Goal: Task Accomplishment & Management: Use online tool/utility

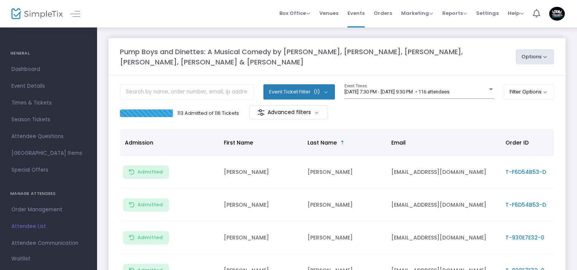
click at [158, 142] on span "Admission" at bounding box center [169, 143] width 99 height 14
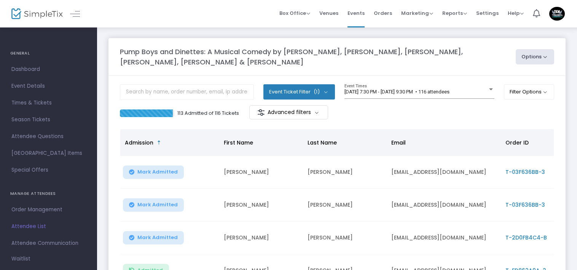
click at [154, 146] on span "Admission" at bounding box center [169, 143] width 99 height 14
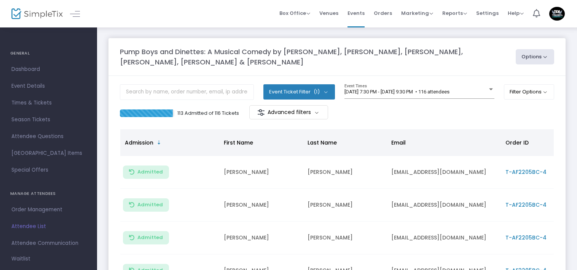
click at [153, 140] on span "Admission" at bounding box center [169, 143] width 99 height 14
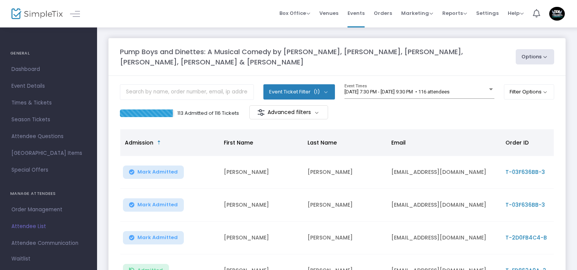
click at [419, 91] on span "[DATE] 7:30 PM - [DATE] 9:30 PM • 116 attendees" at bounding box center [397, 92] width 105 height 6
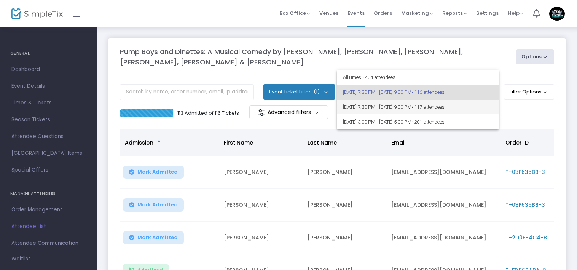
click at [403, 107] on span "[DATE] 7:30 PM - [DATE] 9:30 PM • 117 attendees" at bounding box center [418, 106] width 150 height 15
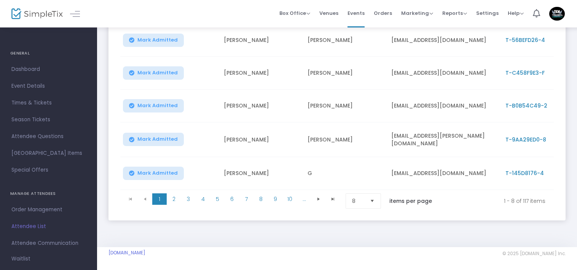
scroll to position [232, 0]
click at [178, 197] on span "2" at bounding box center [174, 198] width 14 height 11
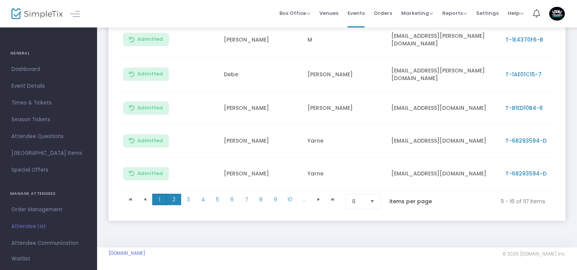
click at [159, 200] on span "1" at bounding box center [159, 198] width 14 height 11
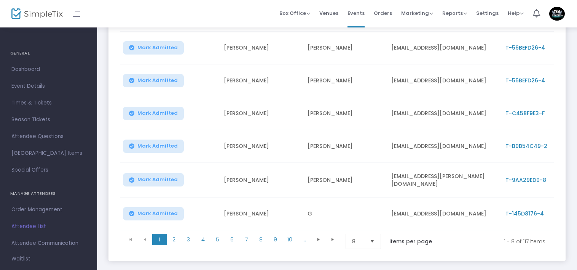
scroll to position [190, 0]
click at [171, 213] on span "Mark Admitted" at bounding box center [158, 212] width 40 height 6
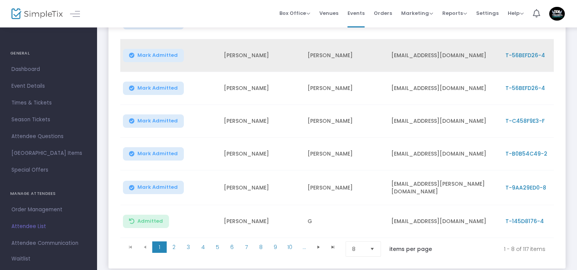
scroll to position [193, 0]
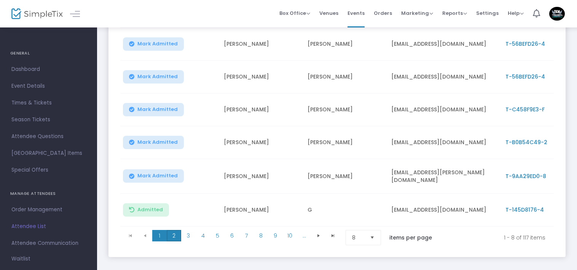
click at [180, 233] on span "2" at bounding box center [174, 235] width 14 height 11
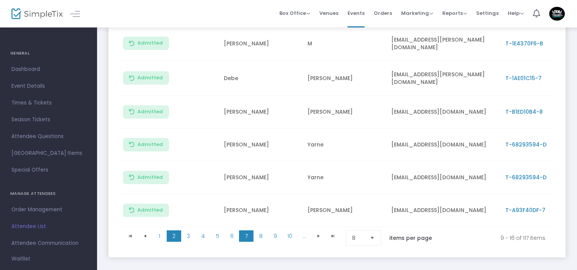
scroll to position [232, 0]
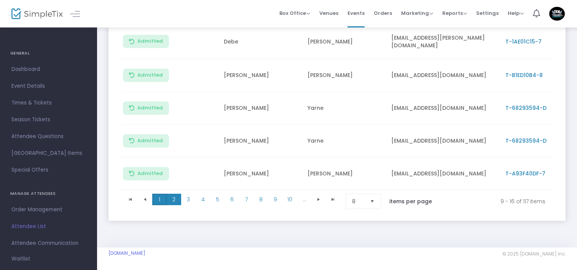
click at [157, 197] on span "1" at bounding box center [159, 198] width 14 height 11
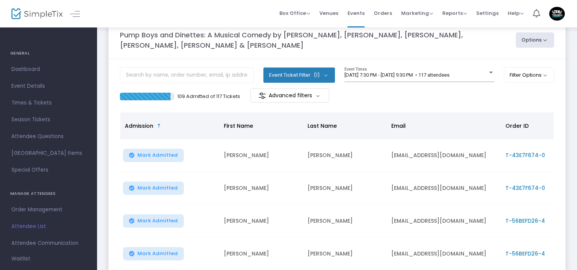
scroll to position [3, 0]
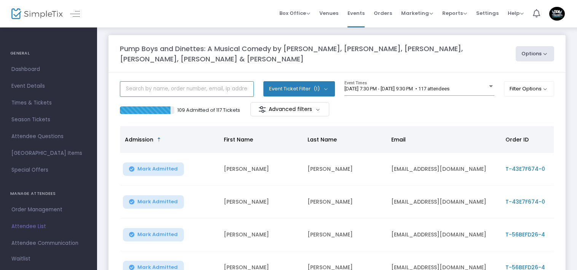
click at [209, 92] on input "text" at bounding box center [187, 89] width 134 height 16
type input "[PERSON_NAME]"
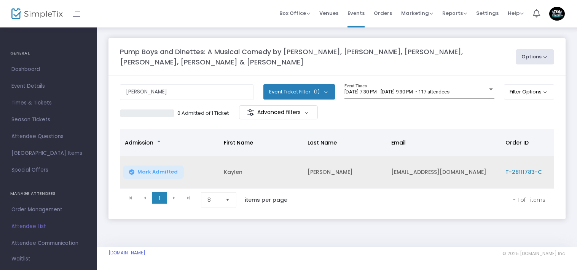
click at [161, 170] on span "Mark Admitted" at bounding box center [158, 172] width 40 height 6
drag, startPoint x: 231, startPoint y: 91, endPoint x: 90, endPoint y: 84, distance: 141.1
click at [90, 84] on div "GENERAL Dashboard Event Details Times & Tickets Season Passes Season Tickets Cu…" at bounding box center [288, 135] width 577 height 270
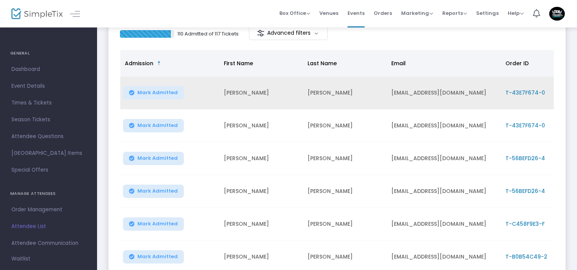
scroll to position [232, 0]
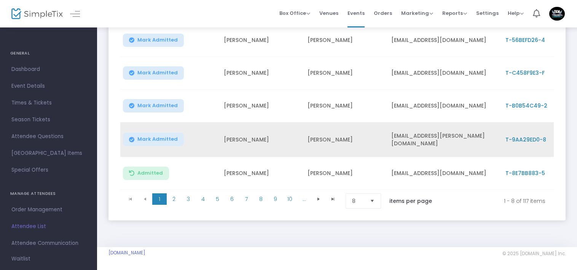
click at [166, 136] on span "Mark Admitted" at bounding box center [158, 139] width 40 height 6
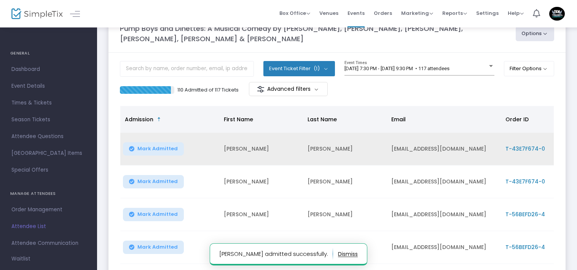
scroll to position [0, 0]
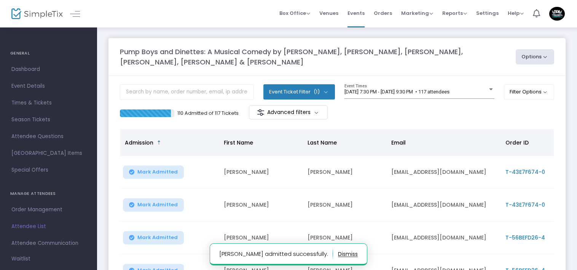
click at [274, 94] on button "Event Ticket Filter (1)" at bounding box center [300, 91] width 72 height 15
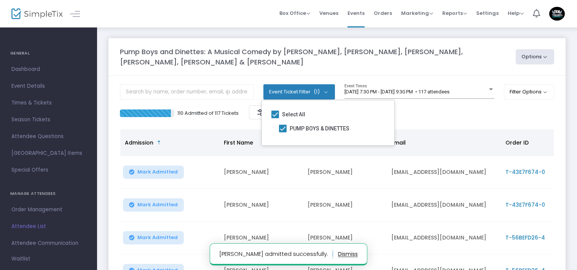
drag, startPoint x: 274, startPoint y: 94, endPoint x: 326, endPoint y: 90, distance: 51.9
click at [274, 94] on button "Event Ticket Filter (1)" at bounding box center [300, 91] width 72 height 15
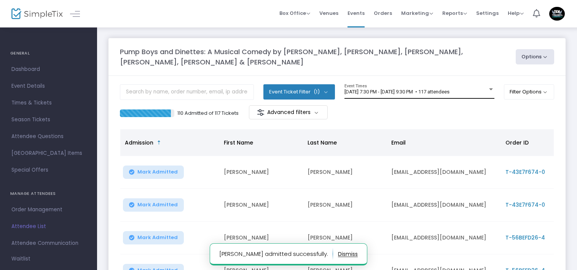
click at [378, 91] on span "[DATE] 7:30 PM - [DATE] 9:30 PM • 117 attendees" at bounding box center [397, 92] width 105 height 6
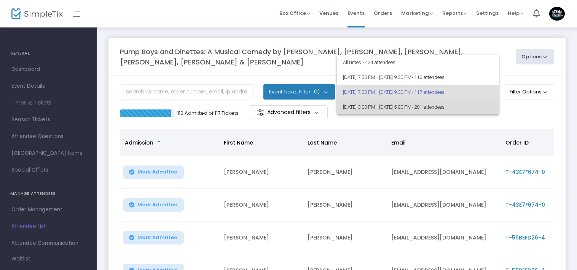
click at [377, 107] on span "[DATE] 3:00 PM - [DATE] 5:00 PM • 201 attendees" at bounding box center [418, 106] width 150 height 15
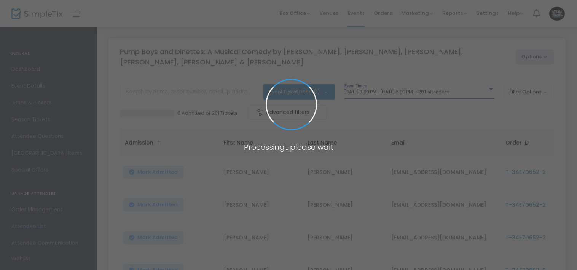
click at [379, 90] on span "[DATE] 3:00 PM - [DATE] 5:00 PM • 201 attendees" at bounding box center [397, 92] width 105 height 6
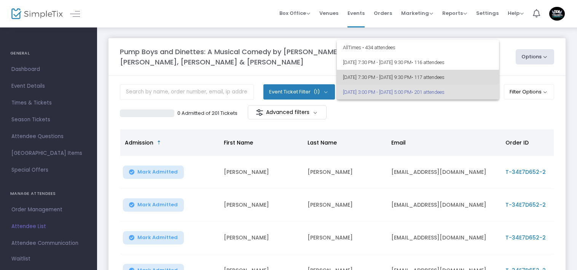
click at [379, 73] on span "[DATE] 7:30 PM - [DATE] 9:30 PM • 117 attendees" at bounding box center [418, 77] width 150 height 15
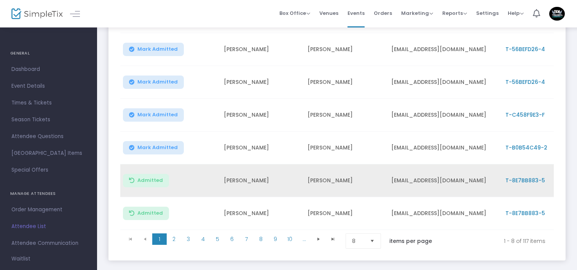
scroll to position [190, 0]
